Goal: Information Seeking & Learning: Learn about a topic

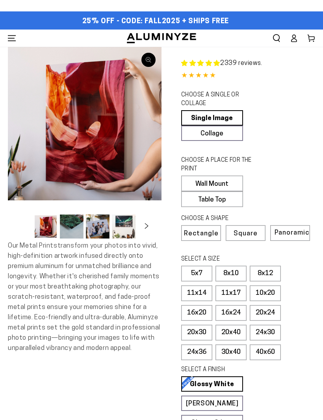
select select "**********"
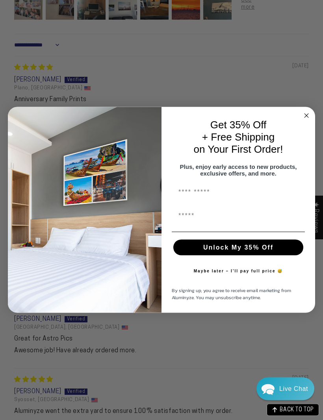
scroll to position [740, 0]
click at [307, 120] on circle "Close dialog" at bounding box center [306, 115] width 9 height 9
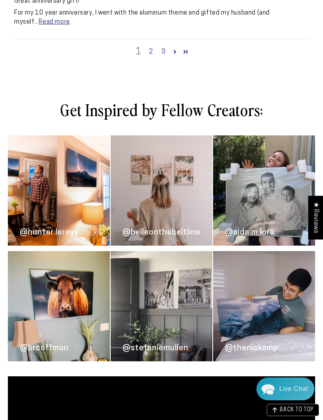
click at [154, 47] on link "2" at bounding box center [151, 51] width 13 height 9
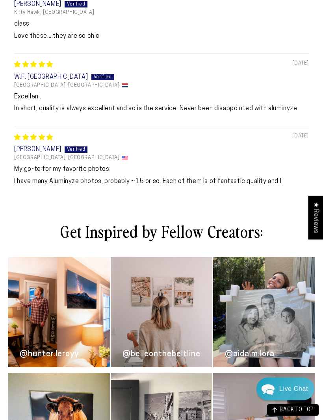
scroll to position [792, 0]
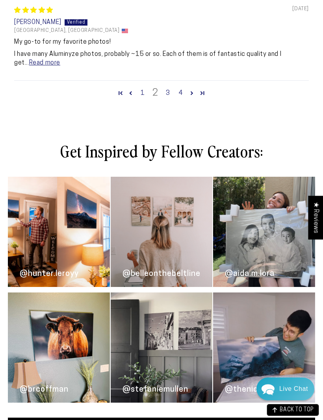
click at [169, 89] on link "3" at bounding box center [168, 93] width 13 height 9
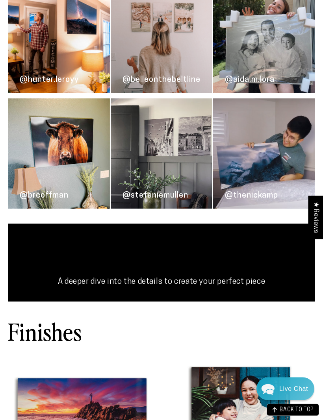
scroll to position [1327, 0]
click at [272, 151] on link "@thenickamp" at bounding box center [264, 154] width 102 height 110
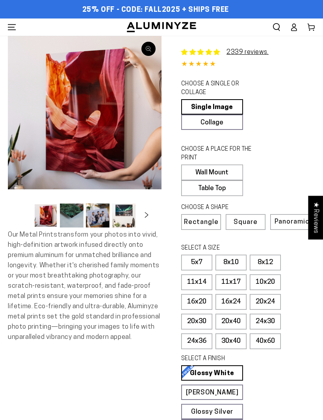
select select "**********"
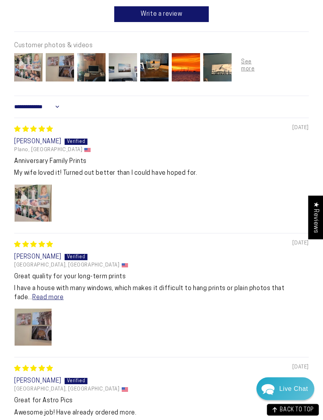
scroll to position [668, 0]
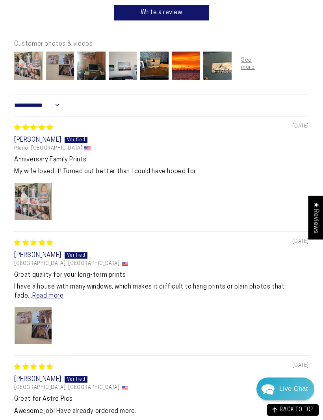
click at [41, 320] on img "Link to user picture 1" at bounding box center [33, 325] width 37 height 37
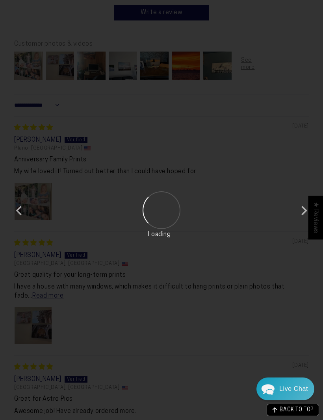
scroll to position [0, 0]
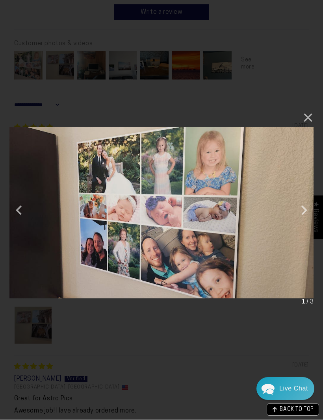
click at [309, 118] on button "×" at bounding box center [304, 118] width 19 height 19
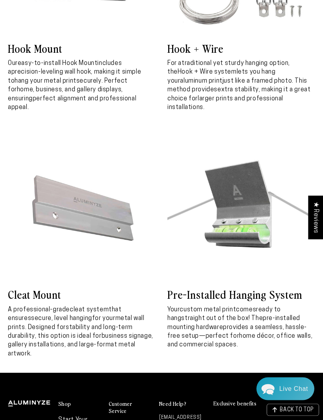
scroll to position [3060, 0]
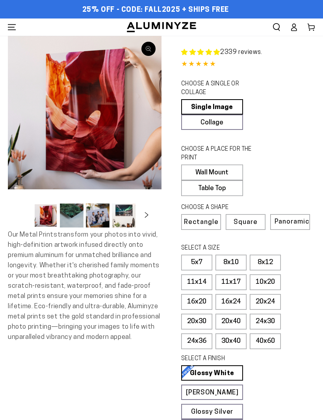
select select "**********"
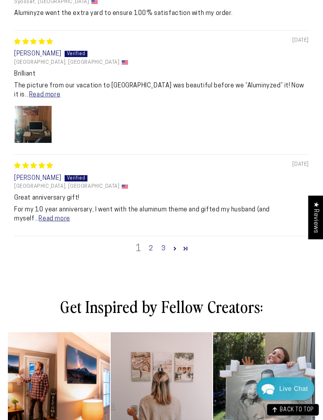
scroll to position [1128, 0]
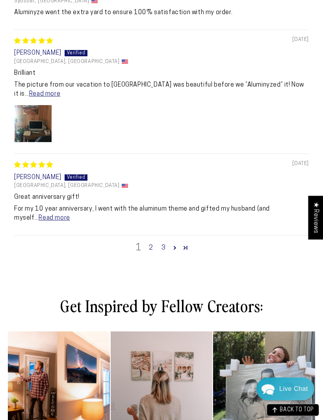
click at [156, 235] on div "1 2 3" at bounding box center [161, 248] width 295 height 26
click at [155, 235] on div "1 2 3" at bounding box center [161, 248] width 295 height 26
click at [169, 235] on div "1 2 3" at bounding box center [161, 248] width 295 height 26
click at [167, 243] on link "3" at bounding box center [163, 247] width 13 height 9
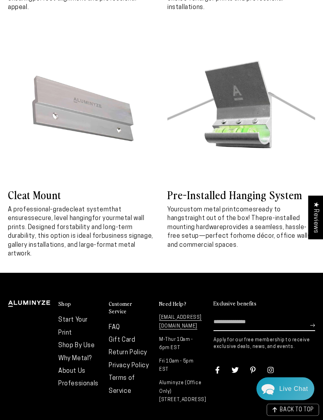
scroll to position [3001, 0]
click at [130, 350] on link "Return Policy" at bounding box center [128, 353] width 39 height 6
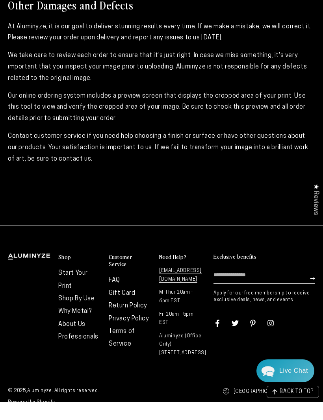
scroll to position [179, 0]
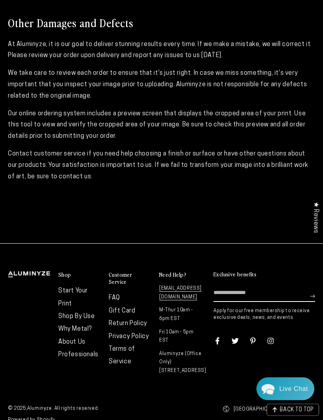
click at [126, 309] on link "Gift Card" at bounding box center [122, 312] width 26 height 6
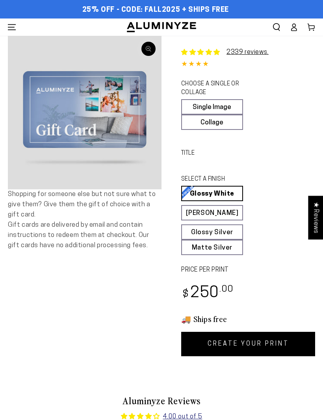
select select "**********"
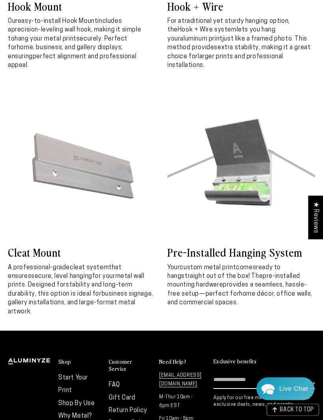
scroll to position [2403, 0]
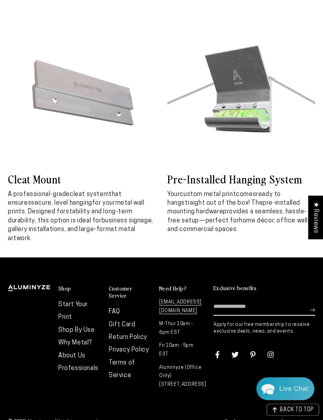
click at [127, 335] on link "Return Policy" at bounding box center [128, 338] width 39 height 6
